Goal: Transaction & Acquisition: Purchase product/service

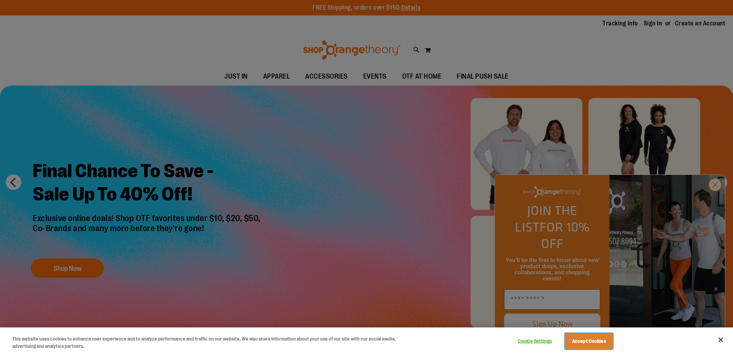
click at [595, 343] on button "Accept Cookies" at bounding box center [589, 341] width 48 height 16
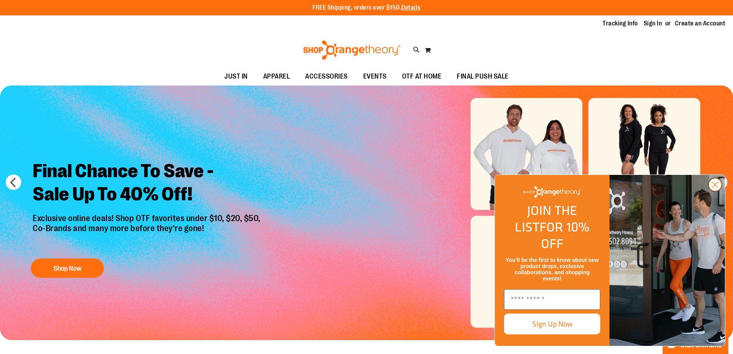
click at [718, 191] on circle "Close dialog" at bounding box center [715, 184] width 13 height 13
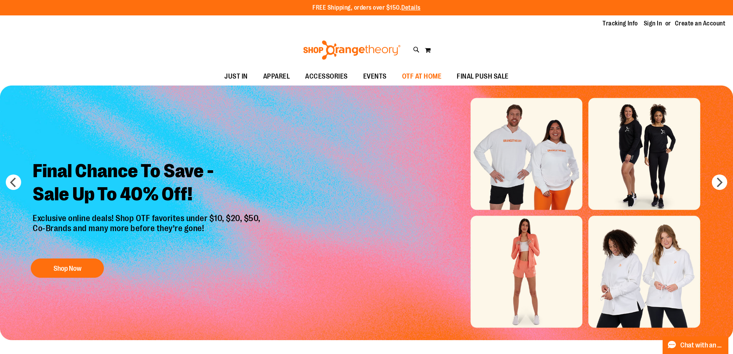
click at [427, 76] on span "OTF AT HOME" at bounding box center [422, 76] width 40 height 17
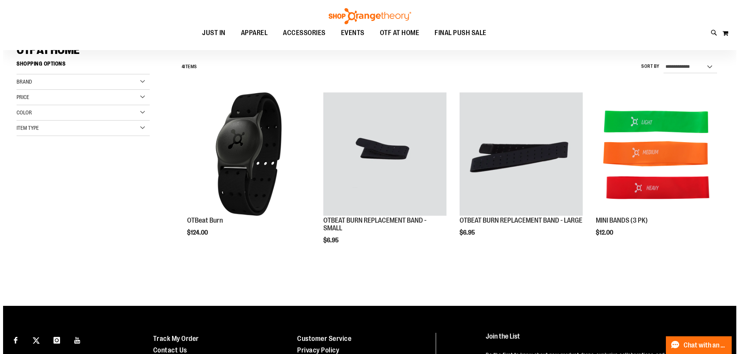
scroll to position [77, 0]
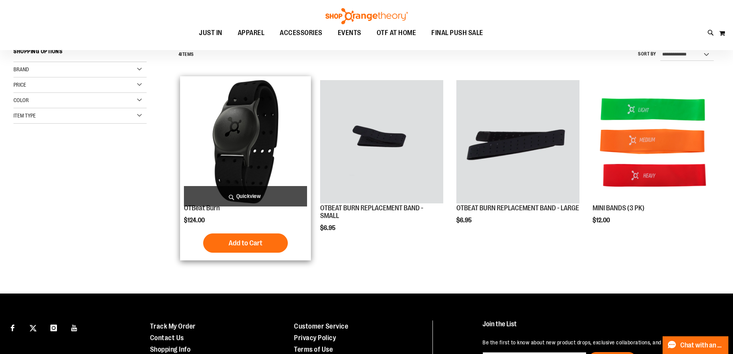
click at [246, 192] on span "Quickview" at bounding box center [245, 196] width 123 height 20
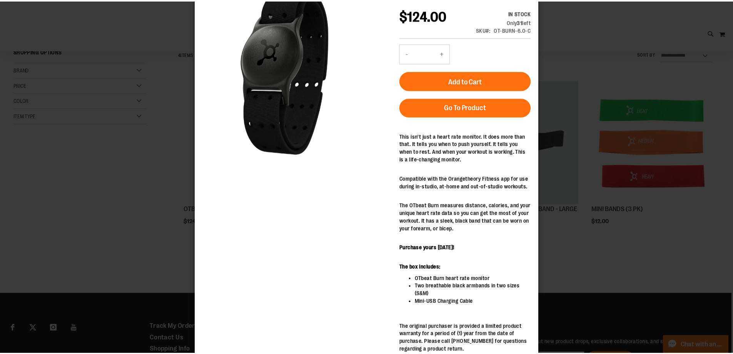
scroll to position [0, 0]
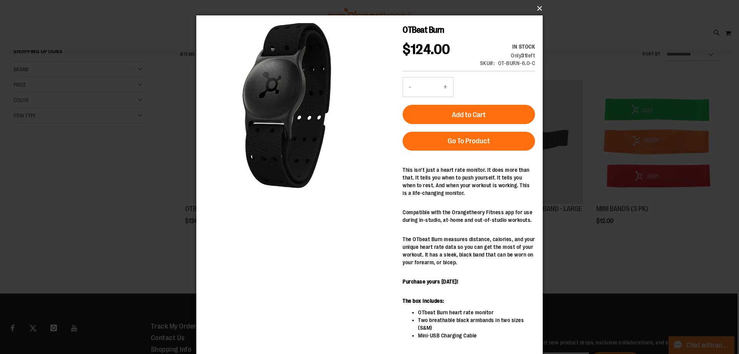
click at [539, 6] on button "×" at bounding box center [372, 8] width 347 height 17
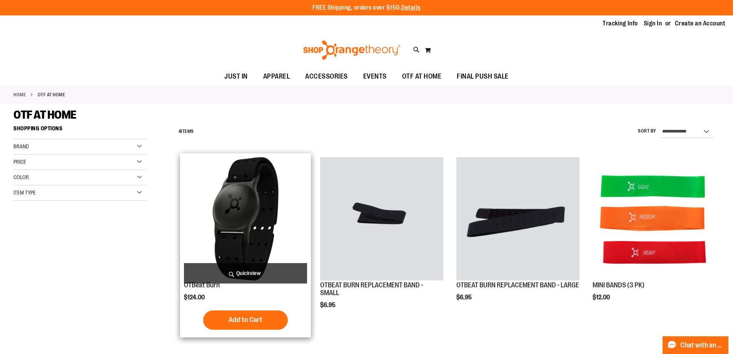
click at [238, 218] on img "product" at bounding box center [245, 218] width 123 height 123
